Goal: Check status: Check status

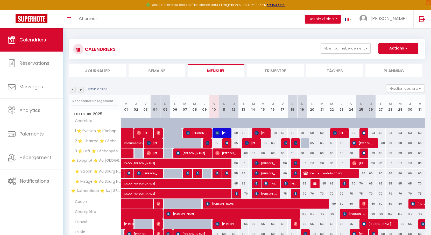
select select "KO"
select select "0"
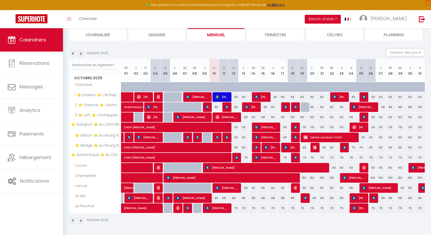
scroll to position [36, 0]
click at [129, 136] on img at bounding box center [129, 137] width 4 height 4
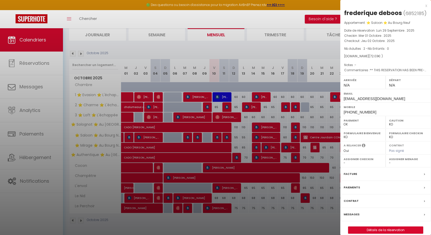
click at [127, 136] on div at bounding box center [215, 117] width 431 height 235
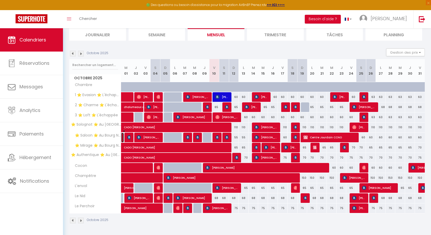
click at [122, 136] on link "[PERSON_NAME]" at bounding box center [122, 138] width 3 height 10
select select "OK"
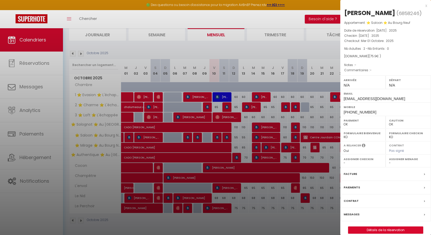
drag, startPoint x: 344, startPoint y: 12, endPoint x: 391, endPoint y: 15, distance: 47.2
click at [391, 15] on div "[PERSON_NAME]" at bounding box center [369, 13] width 51 height 8
drag, startPoint x: 346, startPoint y: 12, endPoint x: 400, endPoint y: 12, distance: 54.1
click at [399, 12] on h2 "[PERSON_NAME] ( 6858246 )" at bounding box center [385, 13] width 83 height 9
drag, startPoint x: 397, startPoint y: 13, endPoint x: 357, endPoint y: 13, distance: 40.1
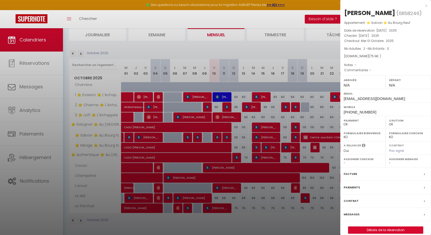
click at [357, 13] on div "[PERSON_NAME]" at bounding box center [369, 13] width 51 height 8
